Goal: Task Accomplishment & Management: Manage account settings

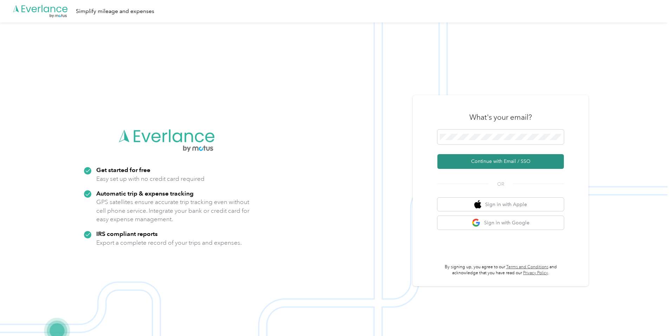
click at [489, 159] on button "Continue with Email / SSO" at bounding box center [500, 161] width 126 height 15
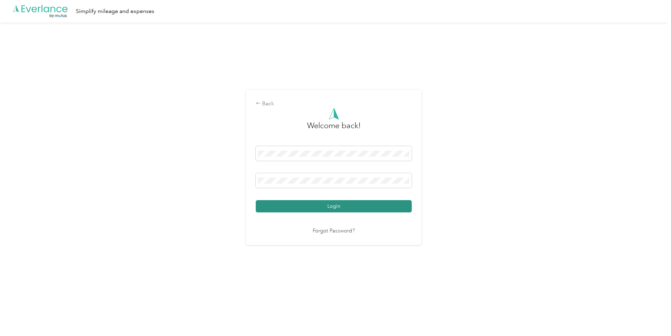
click at [355, 205] on button "Login" at bounding box center [334, 206] width 156 height 12
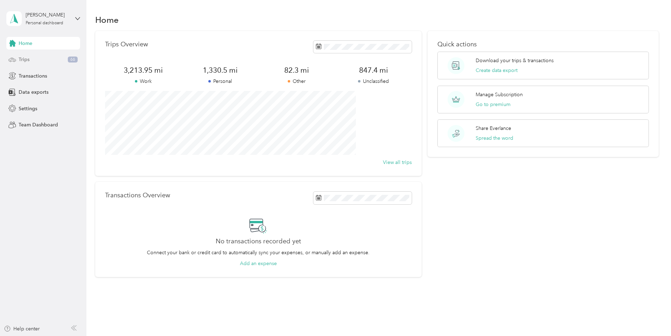
click at [22, 62] on span "Trips" at bounding box center [24, 59] width 11 height 7
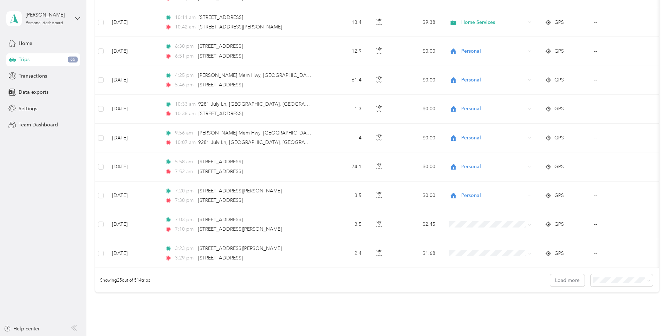
scroll to position [631, 0]
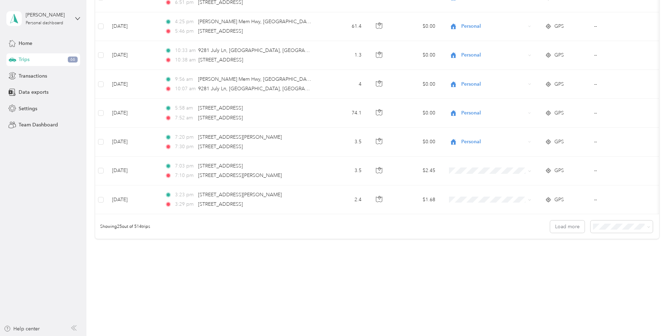
click at [565, 264] on div "100 per load" at bounding box center [573, 262] width 52 height 7
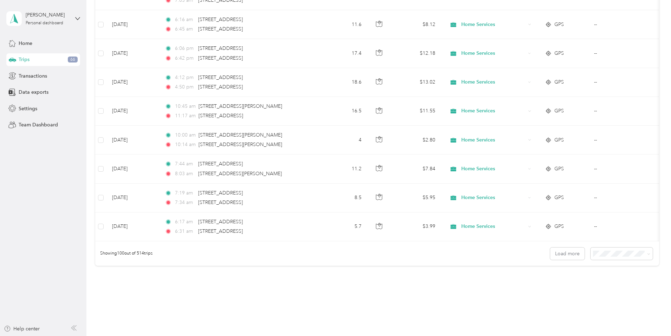
scroll to position [2751, 0]
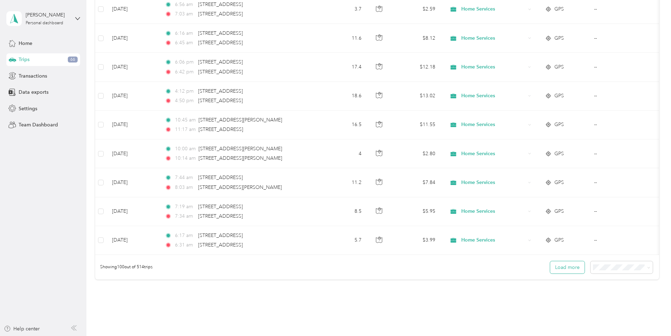
click at [550, 272] on button "Load more" at bounding box center [567, 267] width 34 height 12
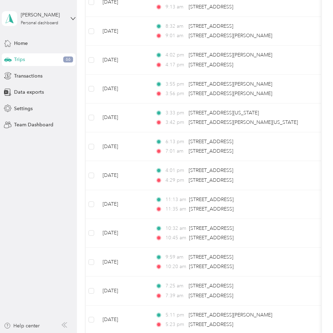
scroll to position [3288, 0]
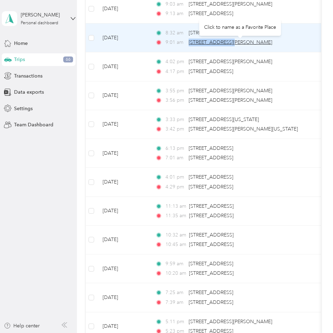
drag, startPoint x: 188, startPoint y: 40, endPoint x: 228, endPoint y: 42, distance: 40.1
click at [228, 42] on div "9:01 am [STREET_ADDRESS][PERSON_NAME]" at bounding box center [228, 43] width 147 height 8
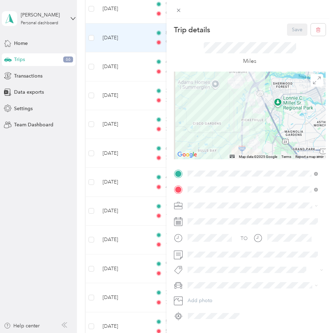
drag, startPoint x: 228, startPoint y: 42, endPoint x: 199, endPoint y: 57, distance: 33.0
click at [199, 57] on div "Miles" at bounding box center [250, 54] width 152 height 36
click at [201, 189] on span at bounding box center [255, 189] width 140 height 11
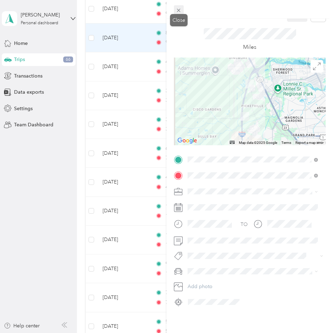
click at [177, 9] on icon at bounding box center [179, 10] width 6 height 6
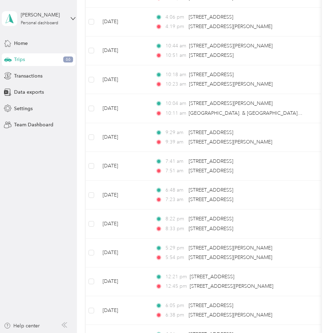
scroll to position [4062, 0]
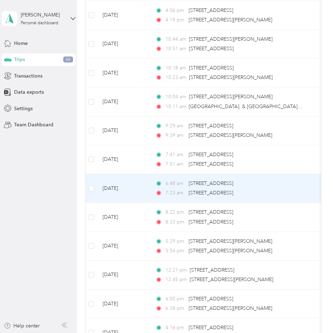
drag, startPoint x: 103, startPoint y: 188, endPoint x: 129, endPoint y: 190, distance: 26.4
click at [129, 190] on td "[DATE]" at bounding box center [123, 188] width 53 height 29
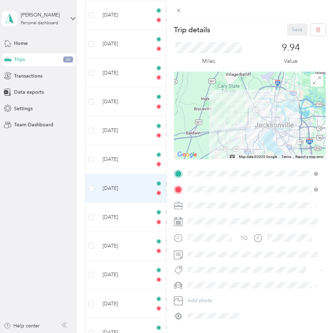
click at [106, 181] on div "Trip details Save This trip cannot be edited because it is either under review,…" at bounding box center [166, 166] width 333 height 333
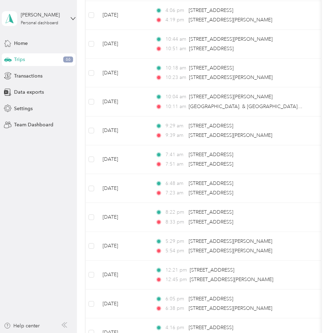
drag, startPoint x: 127, startPoint y: 187, endPoint x: 121, endPoint y: 187, distance: 5.6
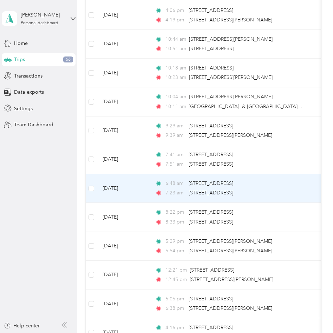
click at [133, 186] on td "[DATE]" at bounding box center [123, 188] width 53 height 29
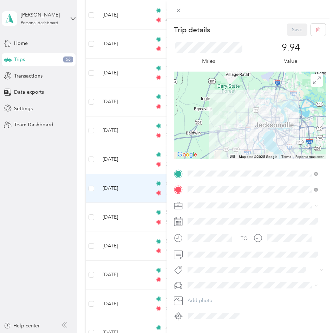
drag, startPoint x: 130, startPoint y: 187, endPoint x: 114, endPoint y: 188, distance: 15.5
click at [114, 188] on div "Trip details Save This trip cannot be edited because it is either under review,…" at bounding box center [166, 166] width 333 height 333
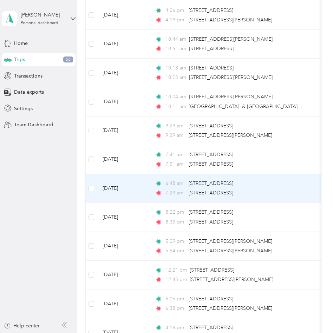
click at [215, 219] on div at bounding box center [166, 166] width 333 height 333
click at [121, 188] on td "[DATE]" at bounding box center [123, 188] width 53 height 29
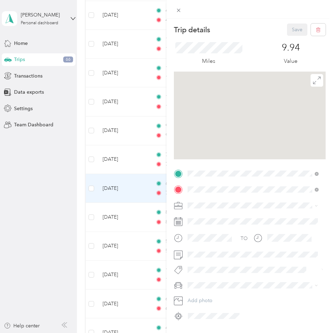
drag, startPoint x: 127, startPoint y: 186, endPoint x: 209, endPoint y: 219, distance: 88.1
click at [127, 186] on div "Trip details Save This trip cannot be edited because it is either under review,…" at bounding box center [166, 166] width 333 height 333
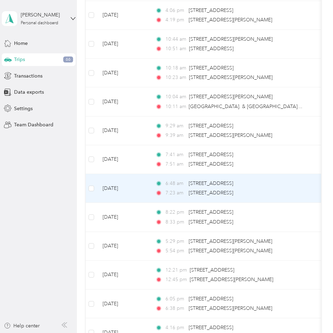
drag, startPoint x: 132, startPoint y: 186, endPoint x: 105, endPoint y: 185, distance: 27.8
click at [105, 185] on td "[DATE]" at bounding box center [123, 188] width 53 height 29
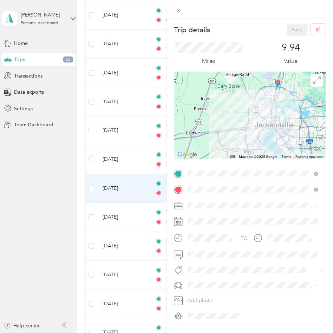
click at [131, 188] on div "Trip details Save This trip cannot be edited because it is either under review,…" at bounding box center [166, 166] width 333 height 333
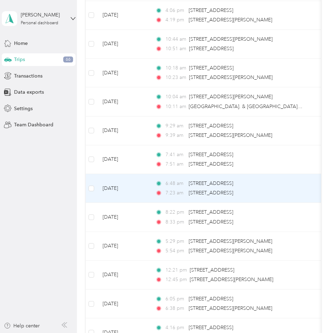
click at [119, 333] on div "Trip details Save This trip cannot be edited because it is either under review,…" at bounding box center [164, 333] width 329 height 0
drag, startPoint x: 131, startPoint y: 187, endPoint x: 101, endPoint y: 187, distance: 29.5
click at [101, 187] on td "[DATE]" at bounding box center [123, 188] width 53 height 29
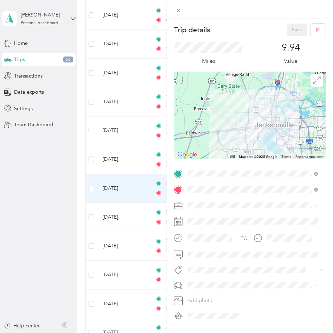
drag, startPoint x: 101, startPoint y: 187, endPoint x: 222, endPoint y: 199, distance: 121.0
click at [222, 199] on div "TO Add photo" at bounding box center [250, 245] width 152 height 154
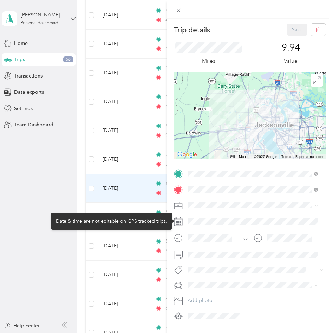
click at [216, 220] on div at bounding box center [255, 221] width 140 height 11
drag, startPoint x: 214, startPoint y: 221, endPoint x: 194, endPoint y: 221, distance: 20.0
click at [194, 221] on div at bounding box center [255, 221] width 140 height 11
click at [187, 220] on div at bounding box center [255, 221] width 140 height 11
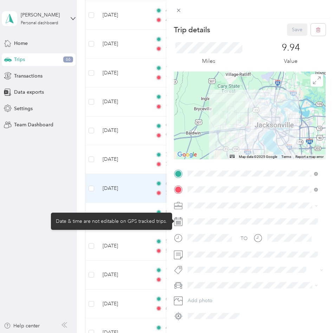
drag, startPoint x: 187, startPoint y: 219, endPoint x: 211, endPoint y: 219, distance: 23.9
click at [211, 219] on div at bounding box center [255, 221] width 140 height 11
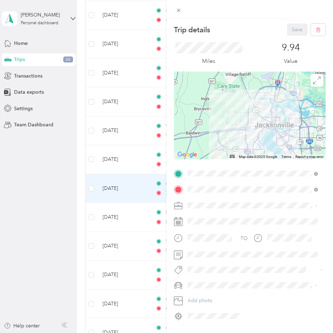
drag, startPoint x: 102, startPoint y: 187, endPoint x: 112, endPoint y: 188, distance: 10.3
click at [112, 188] on div "Trip details Save This trip cannot be edited because it is either under review,…" at bounding box center [166, 166] width 333 height 333
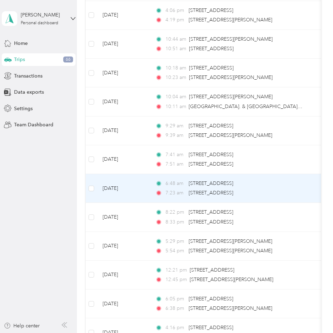
drag, startPoint x: 102, startPoint y: 188, endPoint x: 129, endPoint y: 189, distance: 27.4
click at [129, 189] on td "[DATE]" at bounding box center [123, 188] width 53 height 29
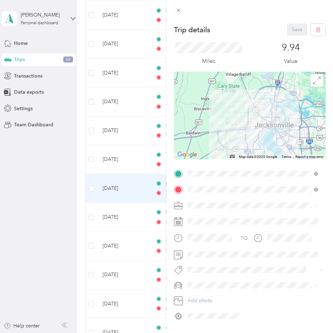
drag, startPoint x: 129, startPoint y: 189, endPoint x: 228, endPoint y: 220, distance: 103.1
click at [228, 220] on div at bounding box center [255, 221] width 140 height 11
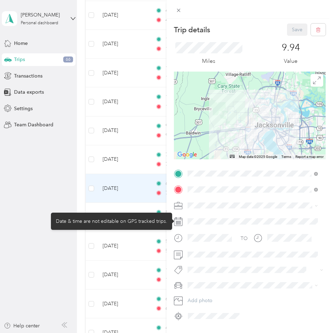
drag, startPoint x: 189, startPoint y: 220, endPoint x: 206, endPoint y: 221, distance: 17.3
click at [206, 221] on div at bounding box center [255, 221] width 140 height 11
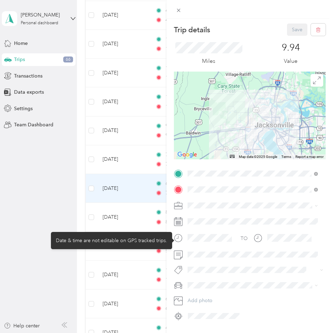
click at [186, 239] on div at bounding box center [209, 238] width 49 height 12
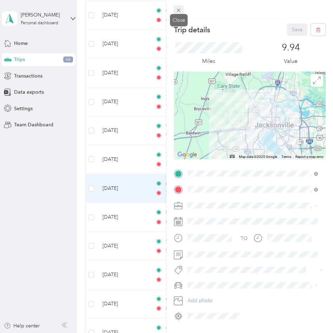
click at [179, 10] on icon at bounding box center [179, 11] width 4 height 4
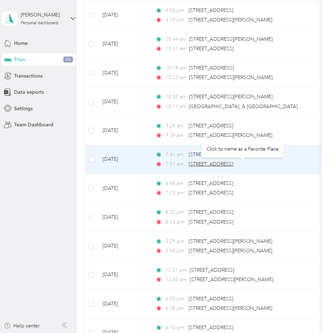
drag, startPoint x: 188, startPoint y: 164, endPoint x: 233, endPoint y: 166, distance: 44.6
click at [233, 166] on div "7:51 am [STREET_ADDRESS]" at bounding box center [228, 164] width 147 height 8
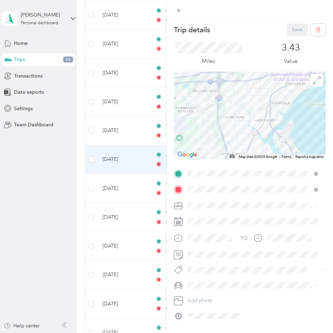
drag, startPoint x: 233, startPoint y: 166, endPoint x: 244, endPoint y: 46, distance: 121.0
click at [244, 46] on div "Miles 3.43 Value" at bounding box center [250, 54] width 152 height 36
click at [177, 8] on icon at bounding box center [179, 10] width 6 height 6
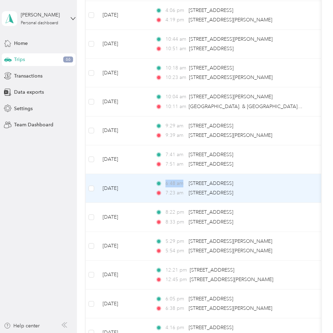
drag, startPoint x: 182, startPoint y: 182, endPoint x: 165, endPoint y: 183, distance: 16.9
click at [165, 183] on div "6:48 am [STREET_ADDRESS]" at bounding box center [228, 184] width 147 height 8
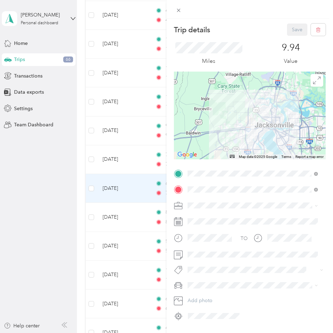
drag, startPoint x: 165, startPoint y: 183, endPoint x: 279, endPoint y: 211, distance: 117.5
click at [279, 211] on span at bounding box center [255, 205] width 140 height 11
click at [181, 8] on icon at bounding box center [179, 10] width 6 height 6
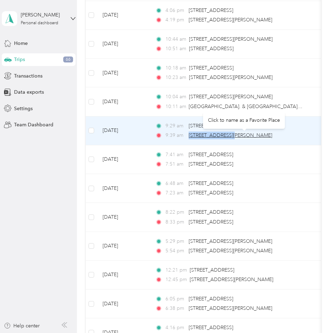
drag, startPoint x: 189, startPoint y: 134, endPoint x: 236, endPoint y: 134, distance: 47.4
click at [236, 134] on span "[STREET_ADDRESS][PERSON_NAME]" at bounding box center [231, 135] width 84 height 6
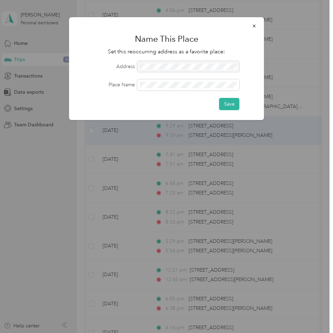
drag, startPoint x: 229, startPoint y: 136, endPoint x: 142, endPoint y: 65, distance: 112.3
click at [142, 65] on div at bounding box center [188, 66] width 102 height 11
drag, startPoint x: 141, startPoint y: 66, endPoint x: 191, endPoint y: 64, distance: 50.3
click at [191, 64] on div at bounding box center [188, 66] width 102 height 11
click at [255, 26] on icon "button" at bounding box center [254, 26] width 5 height 5
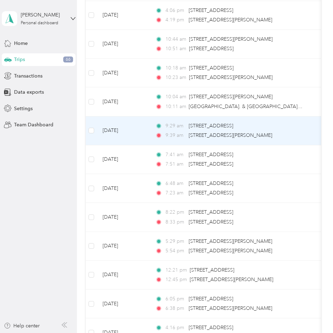
click at [184, 130] on span "9:29 am" at bounding box center [175, 126] width 20 height 8
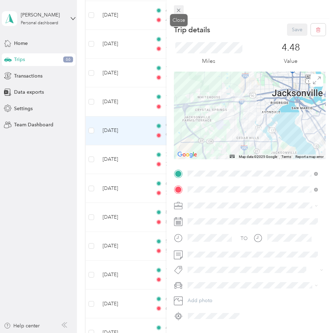
click at [177, 7] on icon at bounding box center [179, 10] width 6 height 6
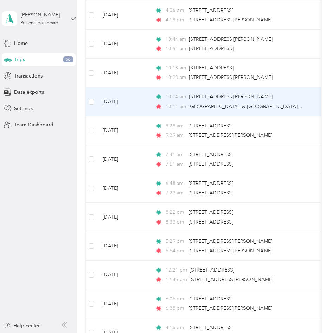
click at [182, 101] on span "10:04 am" at bounding box center [175, 97] width 21 height 8
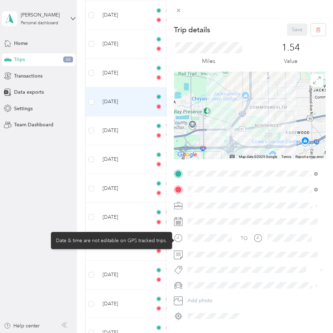
click at [206, 236] on div at bounding box center [209, 238] width 49 height 12
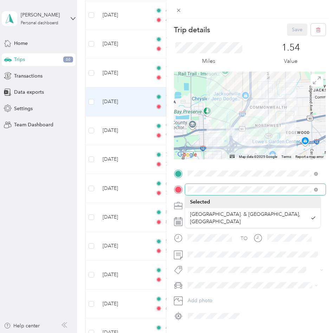
drag, startPoint x: 186, startPoint y: 237, endPoint x: 236, endPoint y: 186, distance: 71.0
click at [236, 186] on span at bounding box center [255, 189] width 140 height 11
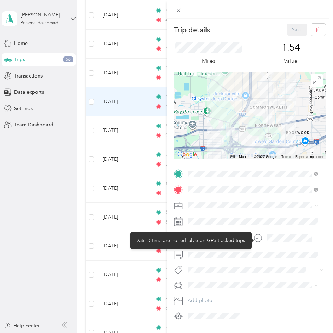
click at [264, 241] on div at bounding box center [283, 238] width 60 height 12
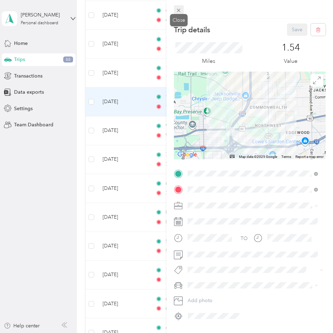
click at [179, 7] on icon at bounding box center [179, 10] width 6 height 6
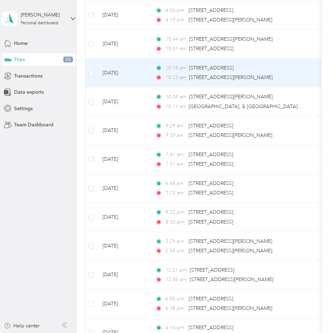
click at [173, 71] on span "10:18 am" at bounding box center [175, 68] width 21 height 8
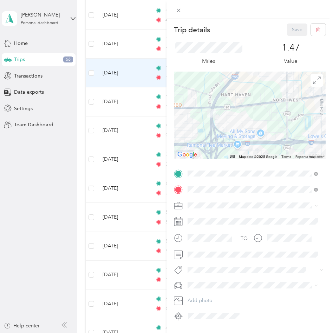
click at [55, 146] on div "Trip details Save This trip cannot be edited because it is either under review,…" at bounding box center [166, 166] width 333 height 333
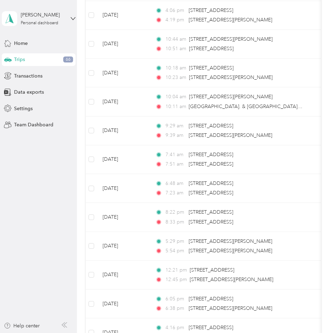
click at [41, 205] on aside "[PERSON_NAME] Personal dashboard Home Trips 66 Transactions Data exports Settin…" at bounding box center [38, 166] width 77 height 333
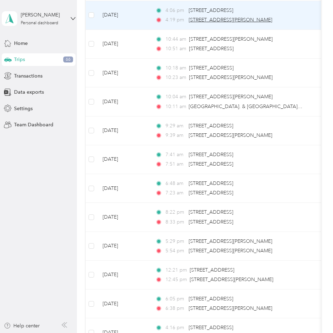
click at [200, 17] on span "[STREET_ADDRESS][PERSON_NAME]" at bounding box center [231, 20] width 84 height 6
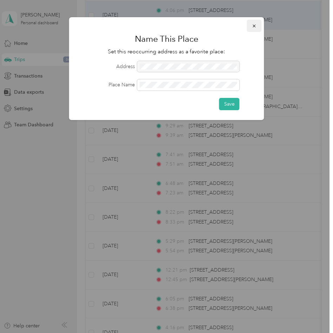
click at [253, 25] on icon "button" at bounding box center [254, 26] width 5 height 5
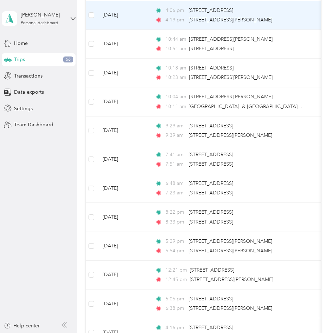
click at [135, 18] on td "[DATE]" at bounding box center [123, 15] width 53 height 29
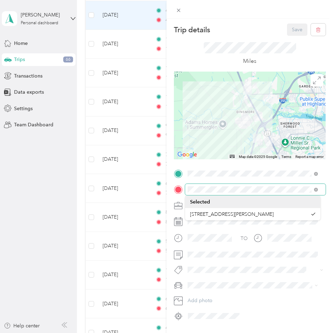
click at [223, 194] on span at bounding box center [255, 189] width 140 height 11
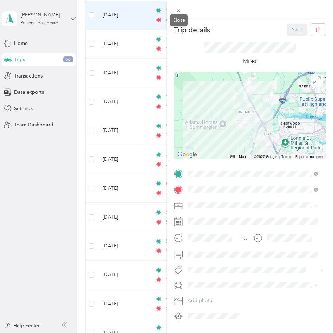
click at [177, 9] on icon at bounding box center [179, 11] width 4 height 4
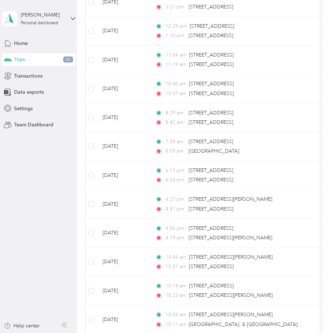
scroll to position [3857, 0]
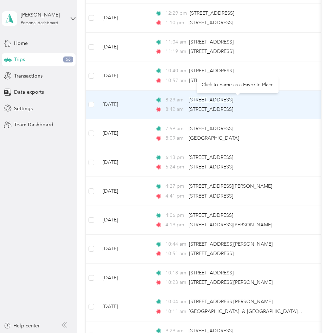
drag, startPoint x: 188, startPoint y: 99, endPoint x: 251, endPoint y: 100, distance: 63.6
click at [251, 100] on div "8:[GEOGRAPHIC_DATA][MEDICAL_DATA][STREET_ADDRESS][GEOGRAPHIC_DATA]" at bounding box center [228, 100] width 147 height 8
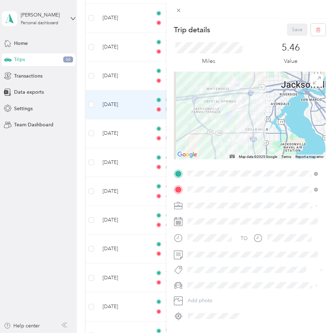
drag, startPoint x: 251, startPoint y: 100, endPoint x: 196, endPoint y: 174, distance: 92.6
click at [40, 180] on div "Trip details Save This trip cannot be edited because it is either under review,…" at bounding box center [166, 166] width 333 height 333
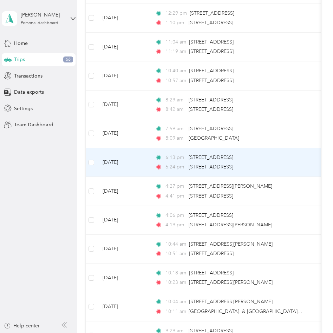
click at [205, 162] on div "6:13 pm [STREET_ADDRESS] 6:24 pm [STREET_ADDRESS]" at bounding box center [228, 162] width 147 height 17
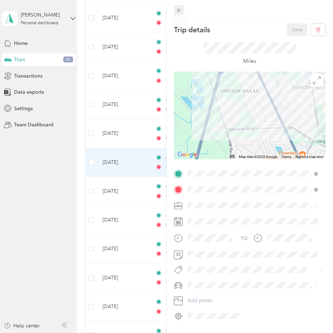
click at [178, 8] on icon at bounding box center [179, 10] width 6 height 6
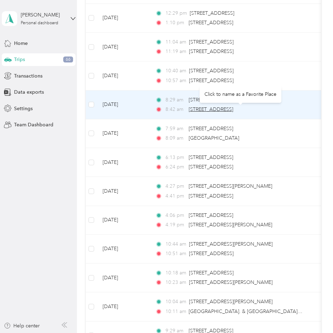
click at [198, 107] on span "[STREET_ADDRESS]" at bounding box center [211, 109] width 45 height 6
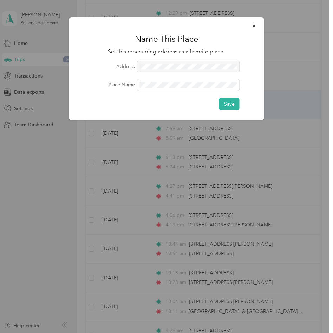
click at [62, 143] on div at bounding box center [166, 166] width 333 height 333
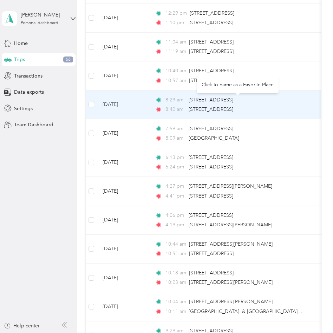
drag, startPoint x: 187, startPoint y: 99, endPoint x: 251, endPoint y: 102, distance: 64.0
click at [251, 102] on div "8:[GEOGRAPHIC_DATA][MEDICAL_DATA][STREET_ADDRESS][GEOGRAPHIC_DATA]" at bounding box center [228, 100] width 147 height 8
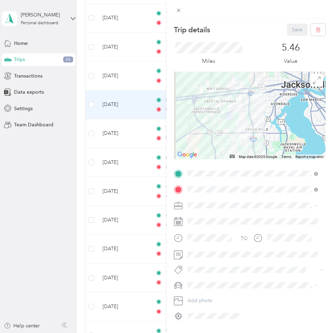
drag, startPoint x: 251, startPoint y: 102, endPoint x: 294, endPoint y: 277, distance: 179.8
click at [294, 277] on div "TO Add photo" at bounding box center [250, 245] width 152 height 154
click at [189, 190] on span at bounding box center [255, 189] width 140 height 11
click at [179, 9] on icon at bounding box center [179, 10] width 6 height 6
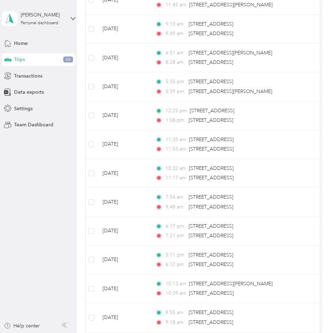
scroll to position [5489, 0]
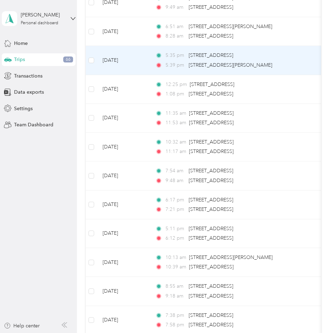
click at [187, 63] on div "5:39 pm [STREET_ADDRESS][PERSON_NAME]" at bounding box center [228, 65] width 147 height 8
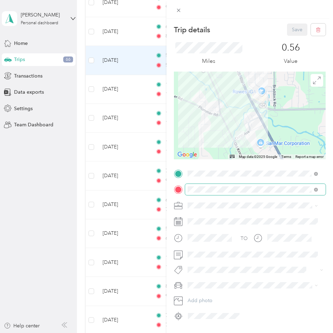
click at [193, 190] on span at bounding box center [255, 189] width 140 height 11
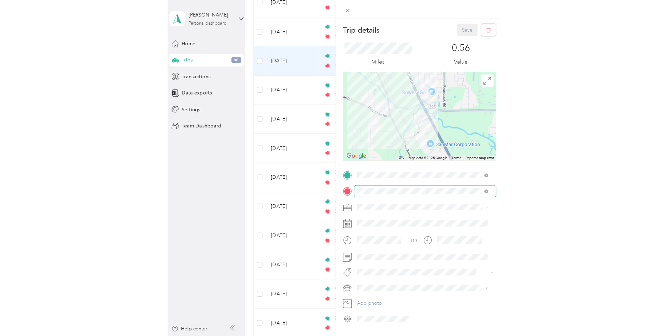
scroll to position [19, 0]
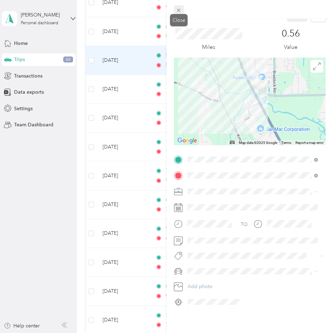
click at [179, 8] on icon at bounding box center [179, 10] width 6 height 6
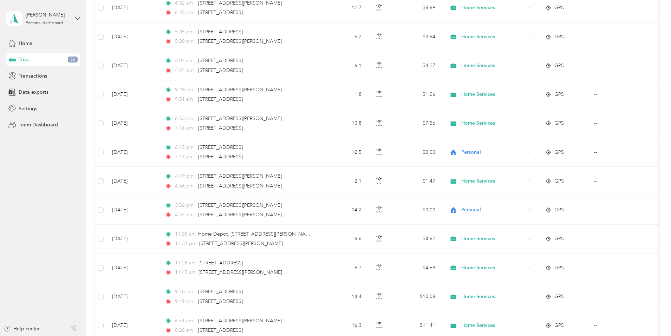
scroll to position [5685, 0]
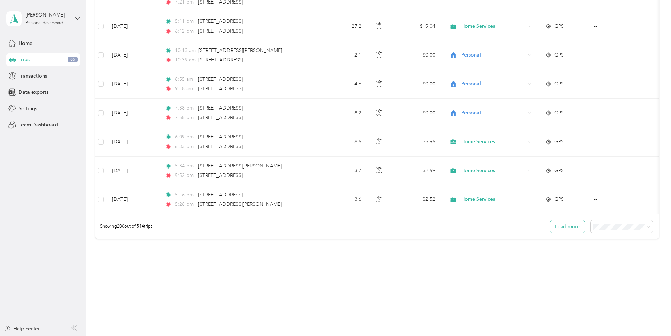
click at [550, 224] on button "Load more" at bounding box center [567, 226] width 34 height 12
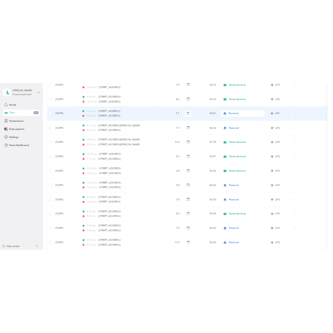
scroll to position [3525, 0]
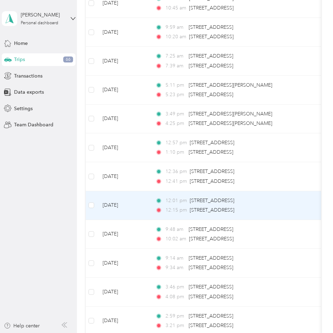
click at [166, 206] on span "12:15 pm" at bounding box center [175, 210] width 21 height 8
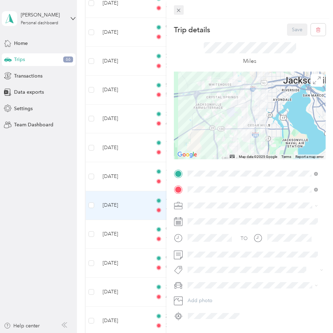
click at [179, 12] on icon at bounding box center [179, 10] width 6 height 6
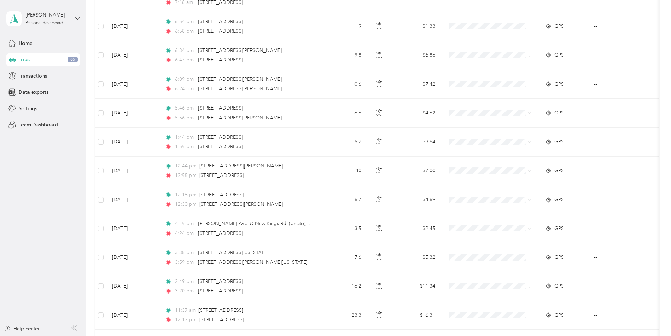
scroll to position [1473, 0]
